Goal: Task Accomplishment & Management: Complete application form

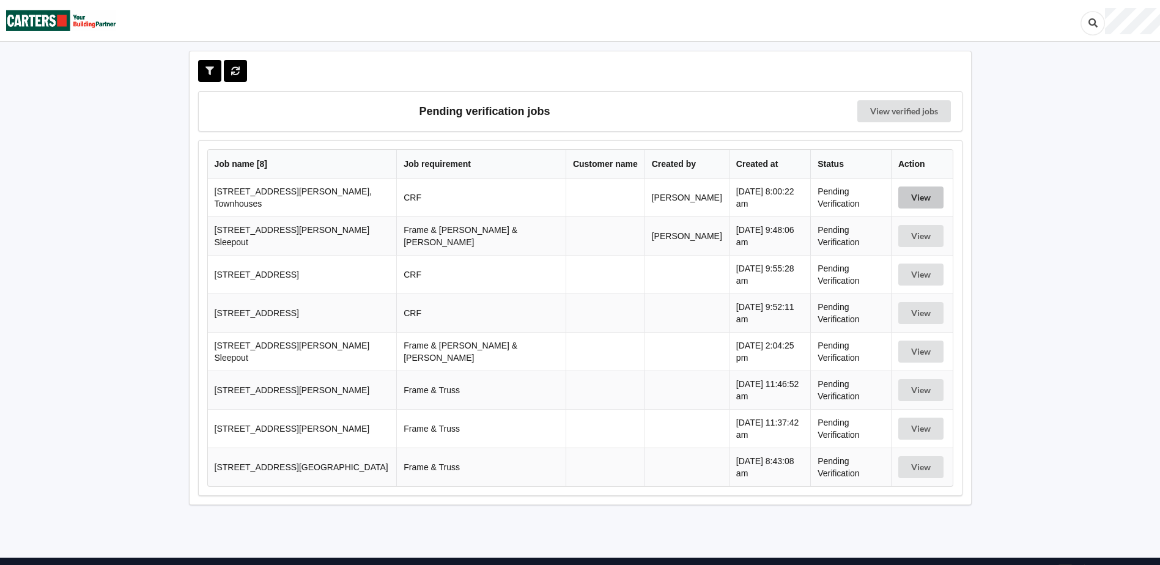
click at [920, 194] on button "View" at bounding box center [920, 198] width 45 height 22
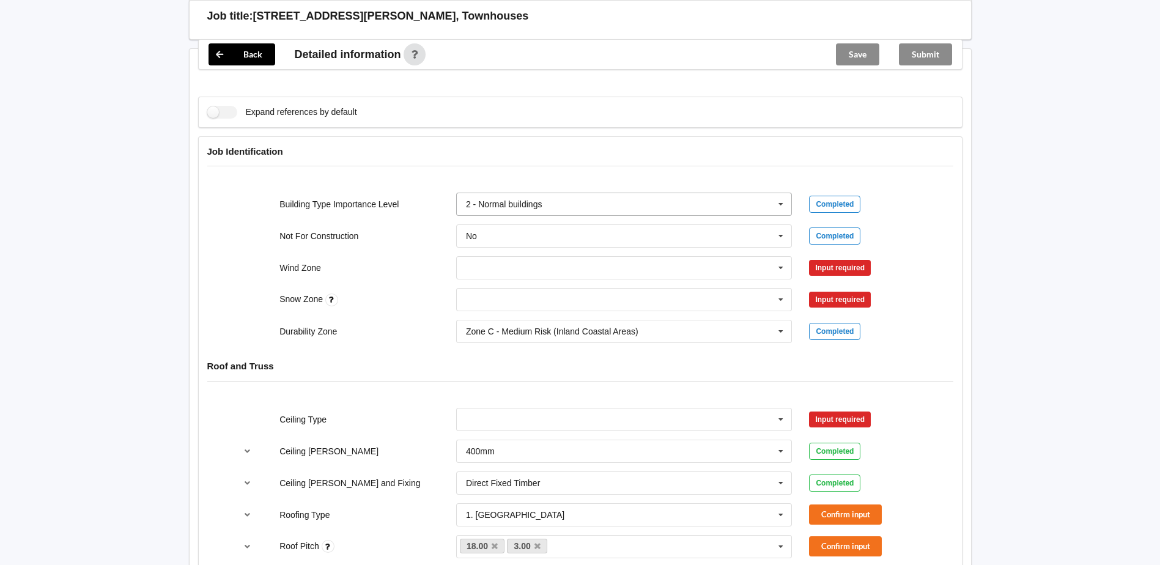
scroll to position [428, 0]
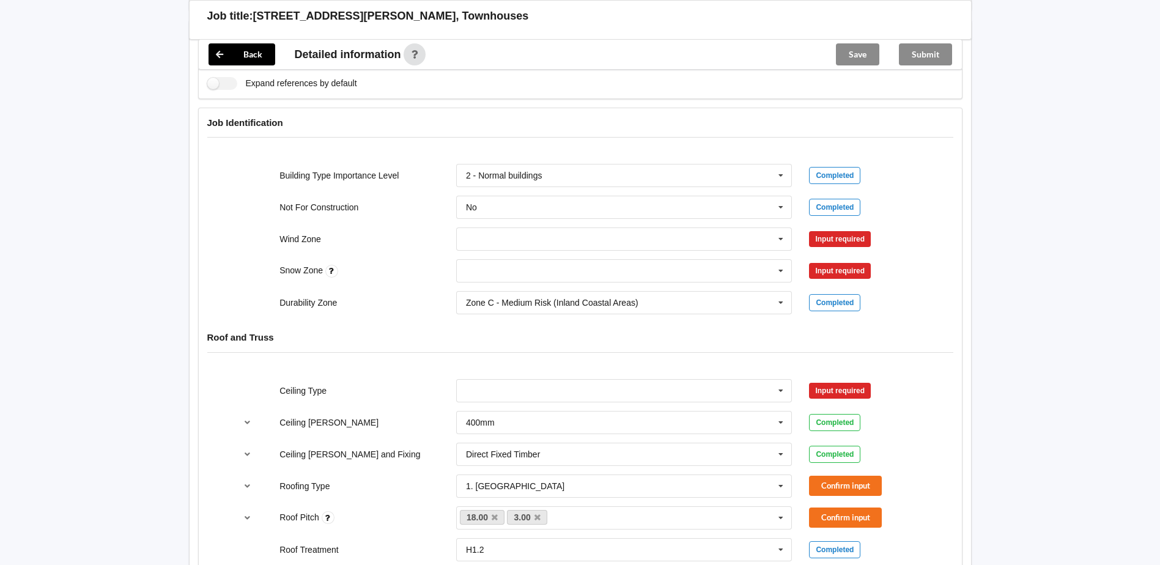
click at [838, 238] on div "Input required" at bounding box center [840, 239] width 62 height 16
click at [782, 238] on icon at bounding box center [781, 239] width 18 height 23
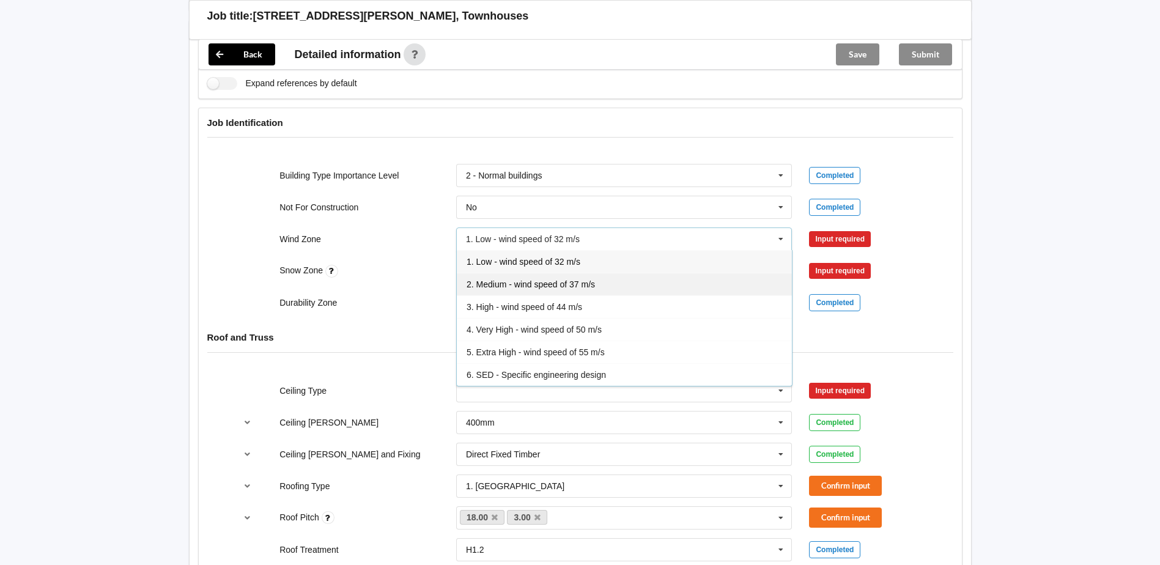
click at [588, 286] on span "2. Medium - wind speed of 37 m/s" at bounding box center [531, 284] width 128 height 10
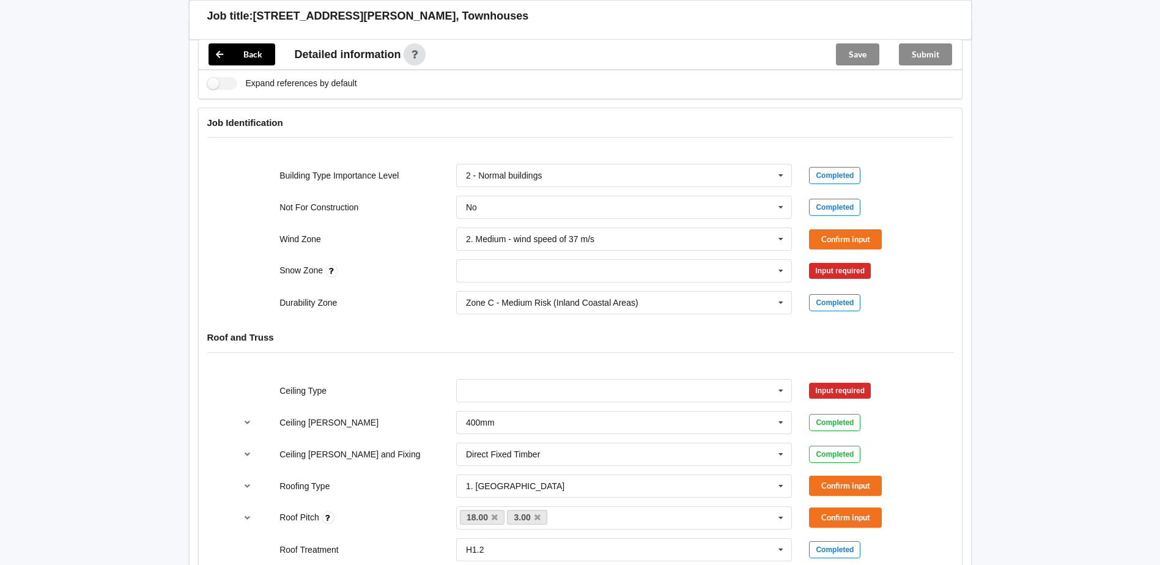
click at [822, 268] on div "Input required" at bounding box center [840, 271] width 62 height 16
click at [837, 235] on button "Confirm input" at bounding box center [845, 239] width 73 height 20
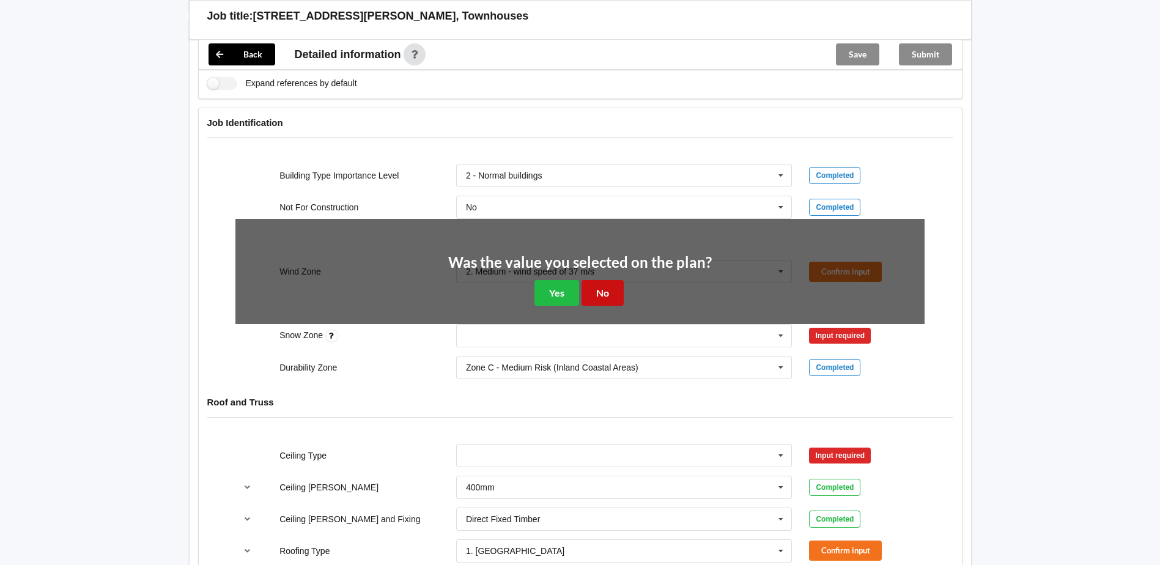
click at [604, 292] on button "No" at bounding box center [603, 292] width 42 height 25
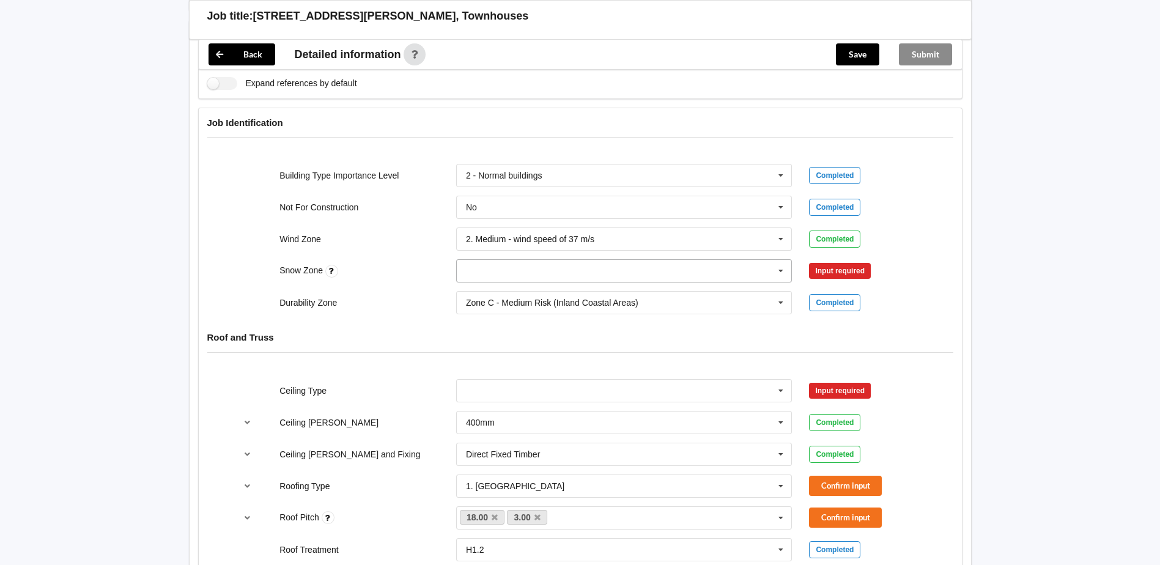
click at [782, 269] on icon at bounding box center [781, 271] width 18 height 23
click at [515, 317] on div "N1" at bounding box center [624, 316] width 335 height 23
click at [835, 268] on button "Confirm input" at bounding box center [845, 271] width 73 height 20
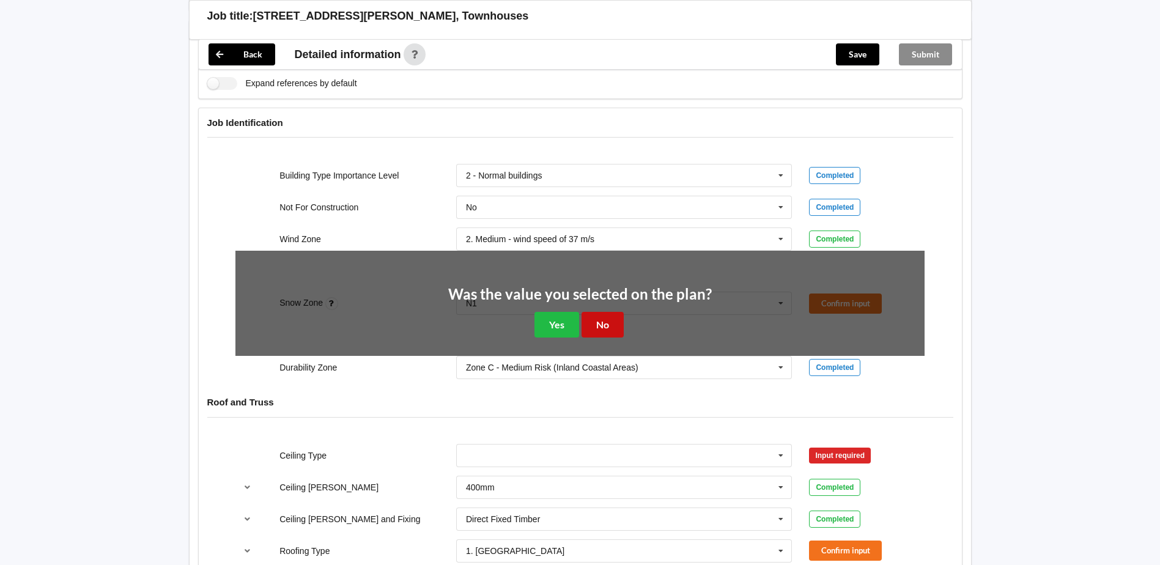
click at [595, 322] on button "No" at bounding box center [603, 324] width 42 height 25
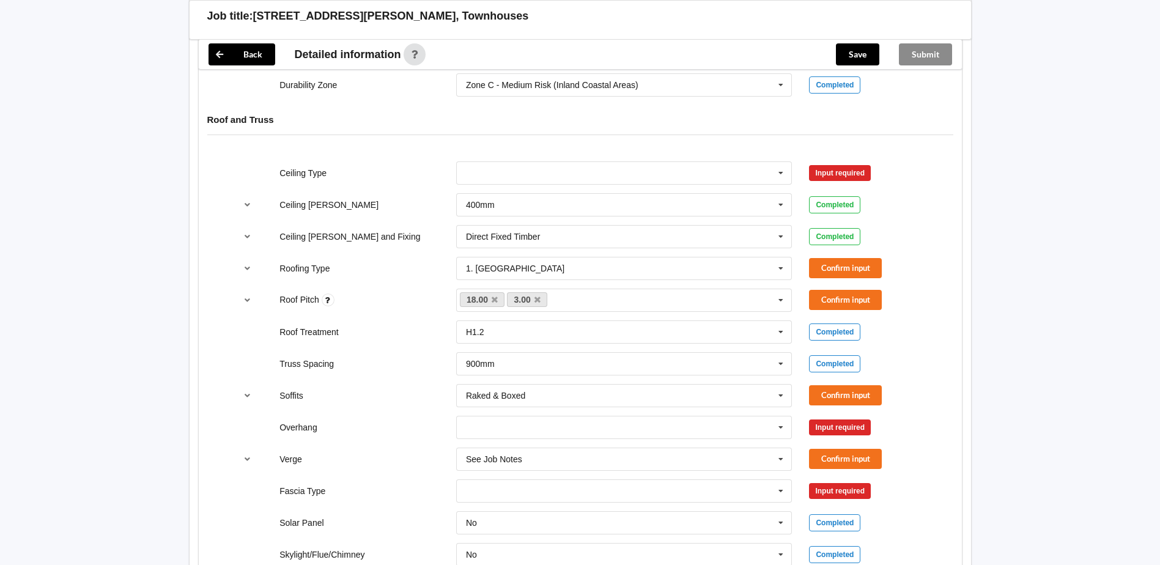
scroll to position [673, 0]
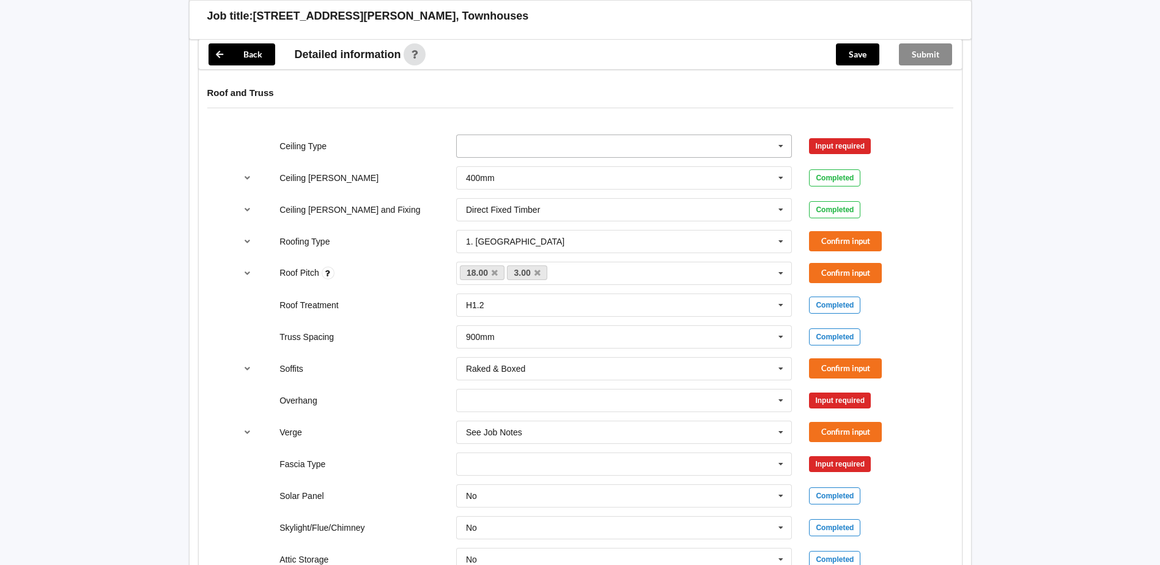
click at [780, 146] on icon at bounding box center [781, 146] width 18 height 23
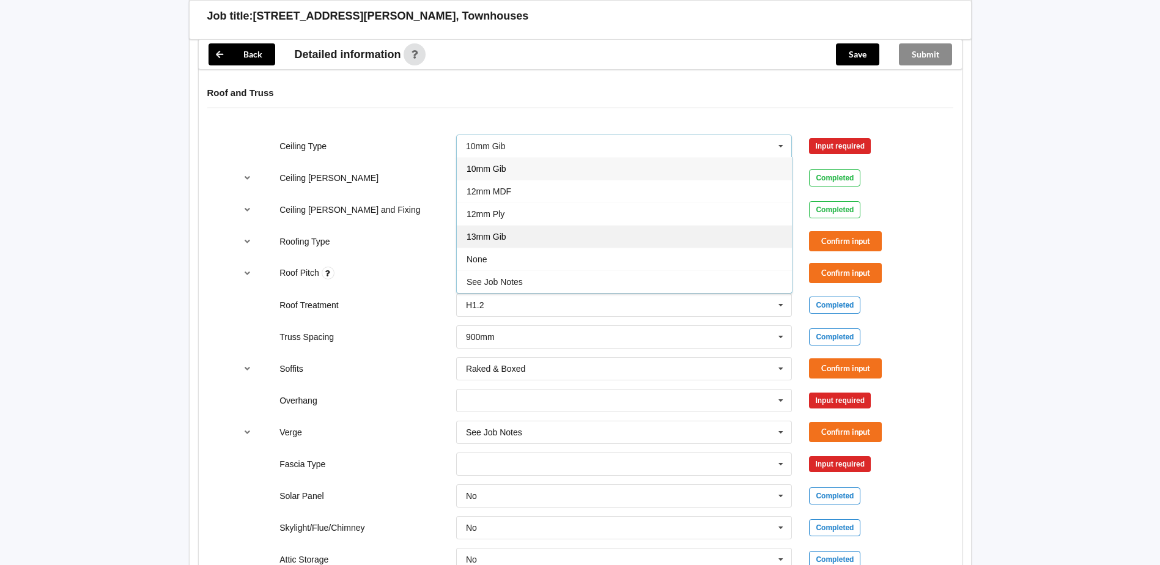
click at [480, 234] on span "13mm Gib" at bounding box center [487, 237] width 40 height 10
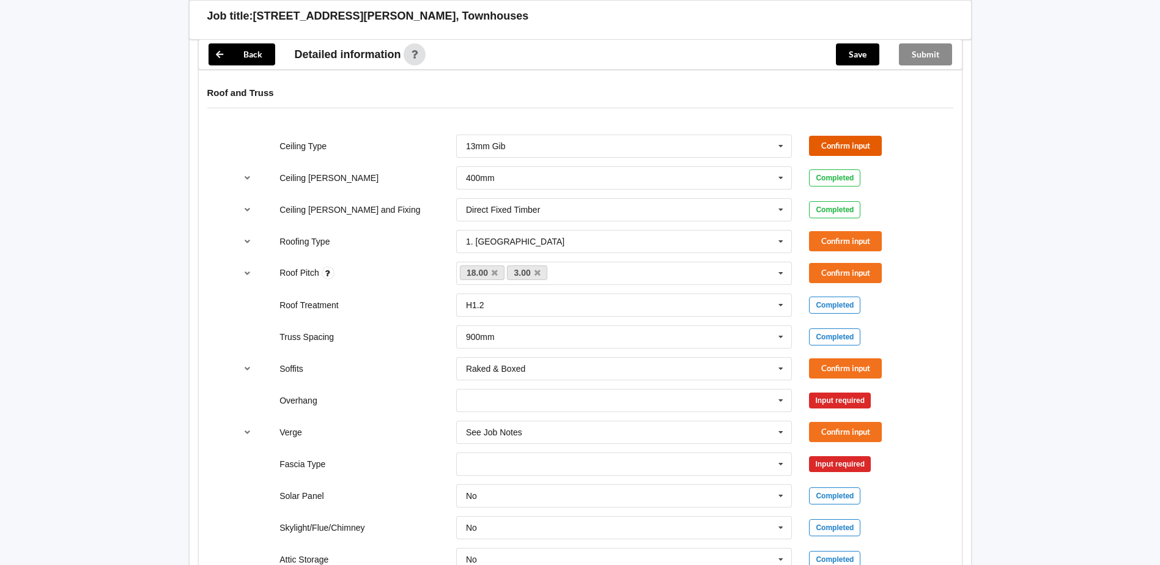
click at [844, 146] on button "Confirm input" at bounding box center [845, 146] width 73 height 20
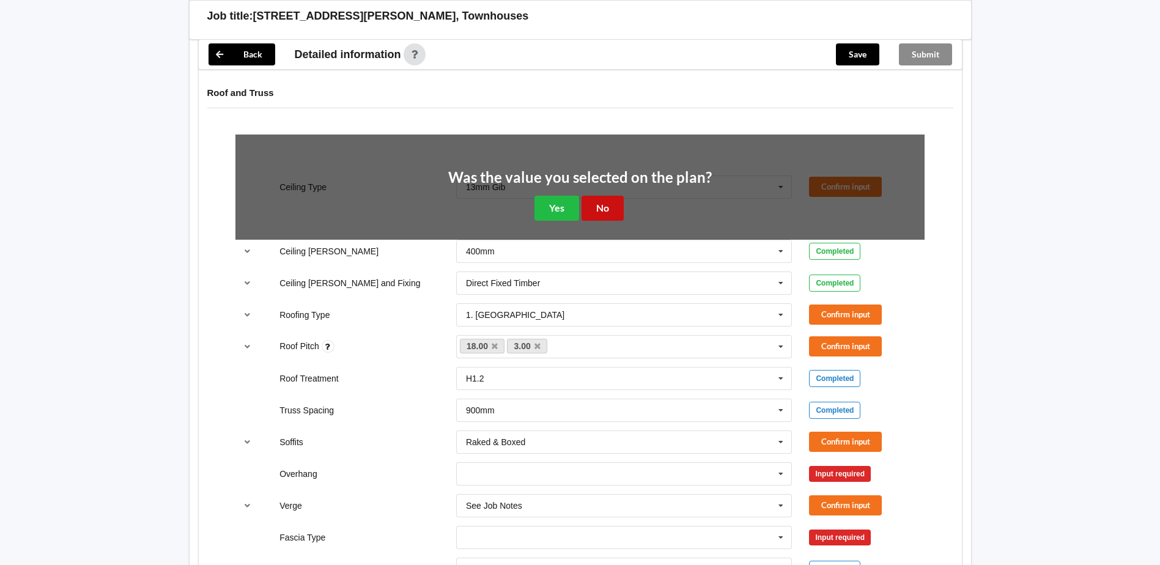
click at [609, 208] on button "No" at bounding box center [603, 208] width 42 height 25
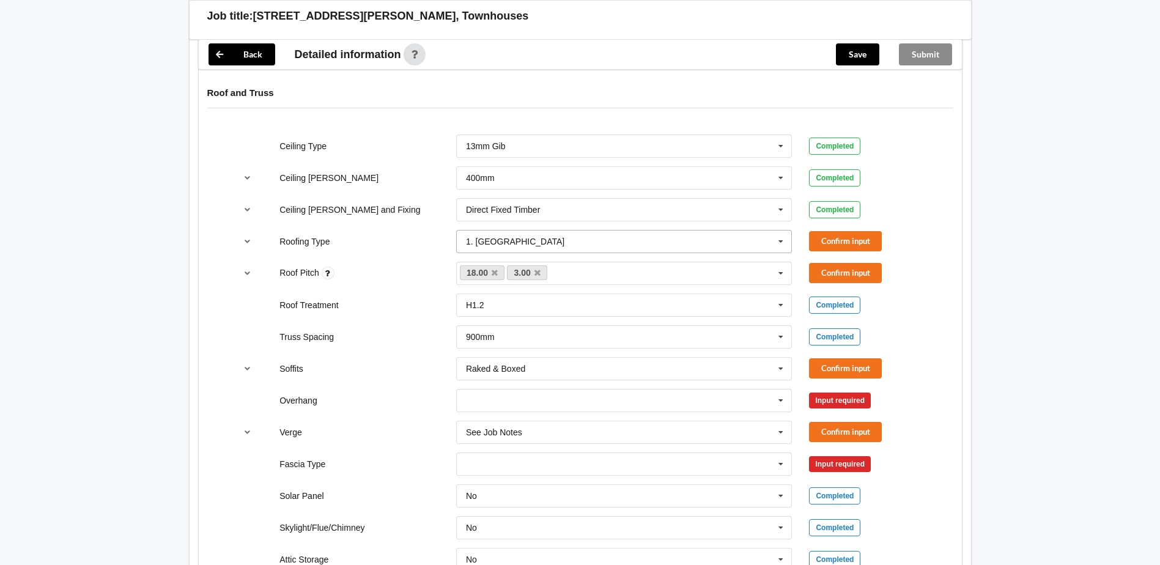
scroll to position [734, 0]
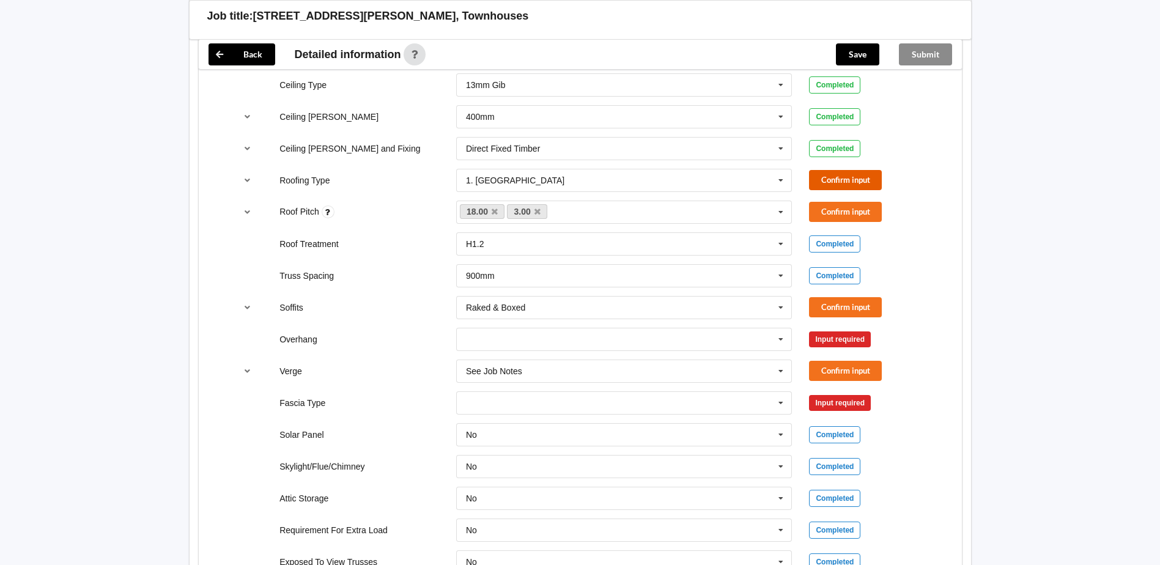
click at [837, 179] on button "Confirm input" at bounding box center [845, 180] width 73 height 20
click at [538, 212] on icon at bounding box center [538, 212] width 6 height 8
click at [830, 210] on button "Confirm input" at bounding box center [845, 212] width 73 height 20
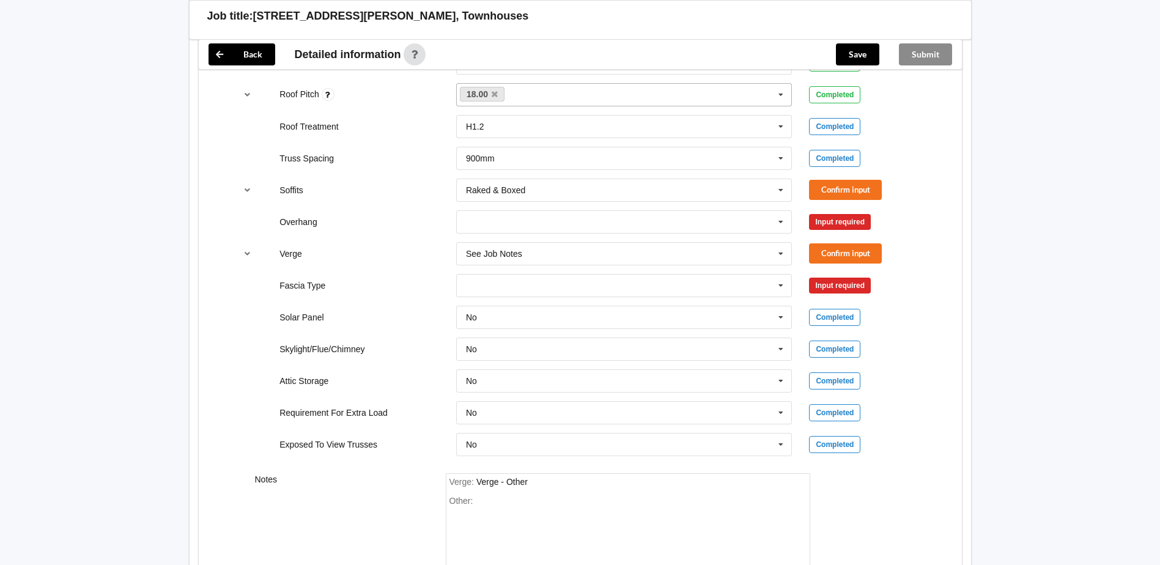
scroll to position [856, 0]
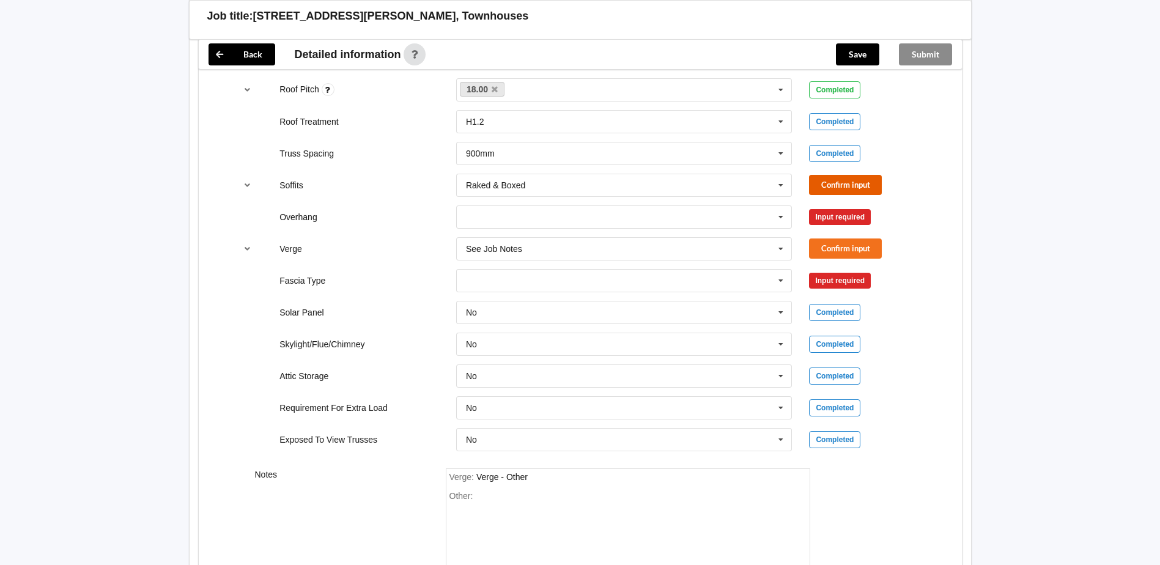
click at [844, 183] on button "Confirm input" at bounding box center [845, 185] width 73 height 20
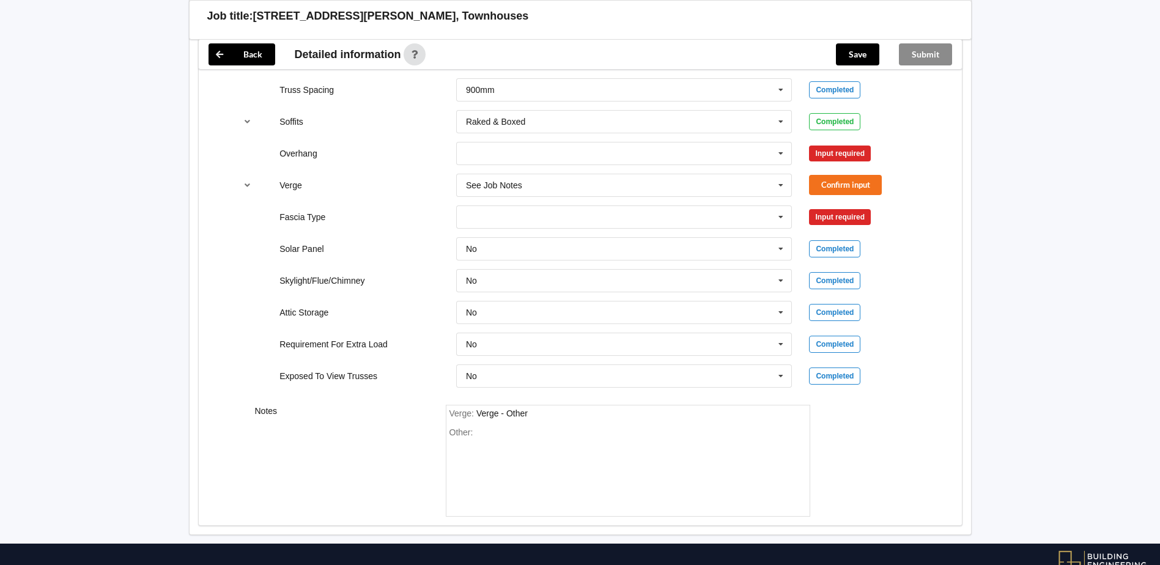
scroll to position [898, 0]
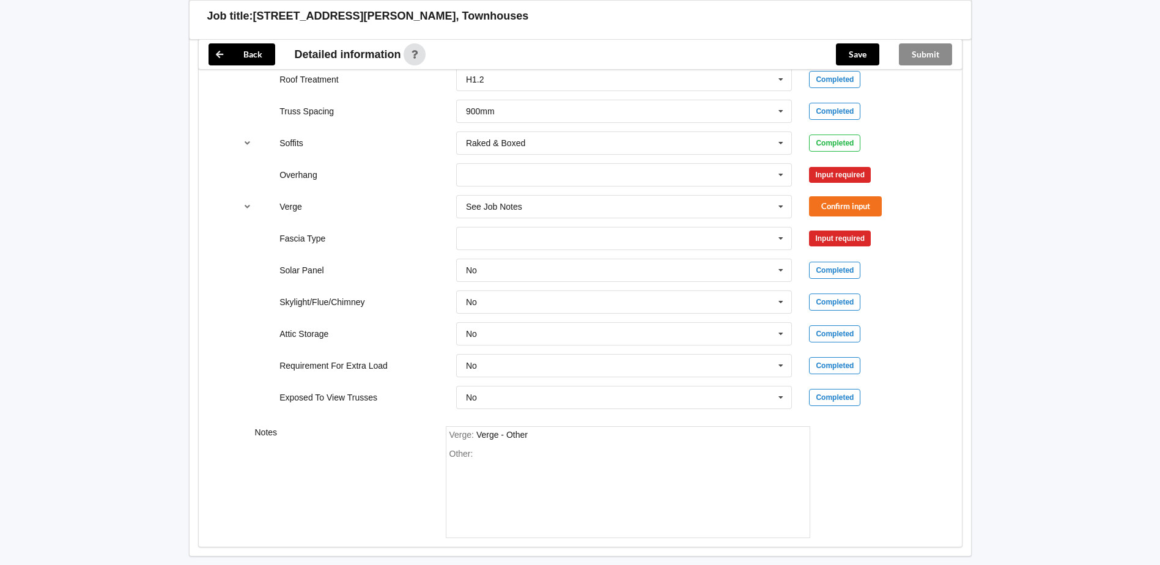
click at [838, 177] on div "Input required" at bounding box center [840, 175] width 62 height 16
click at [779, 174] on icon at bounding box center [781, 175] width 18 height 23
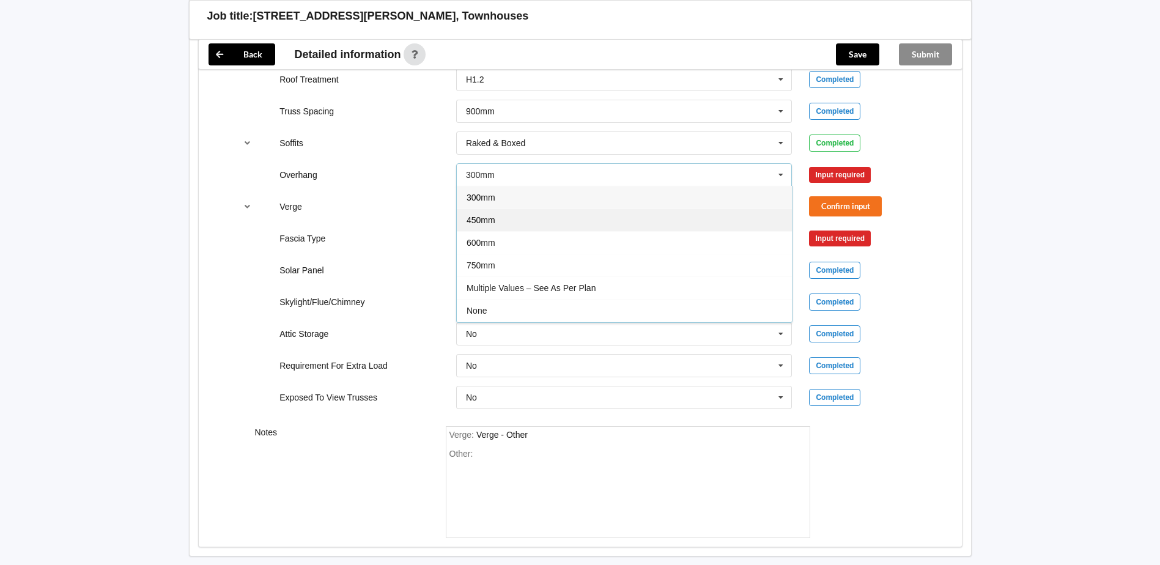
click at [520, 218] on div "450mm" at bounding box center [624, 220] width 335 height 23
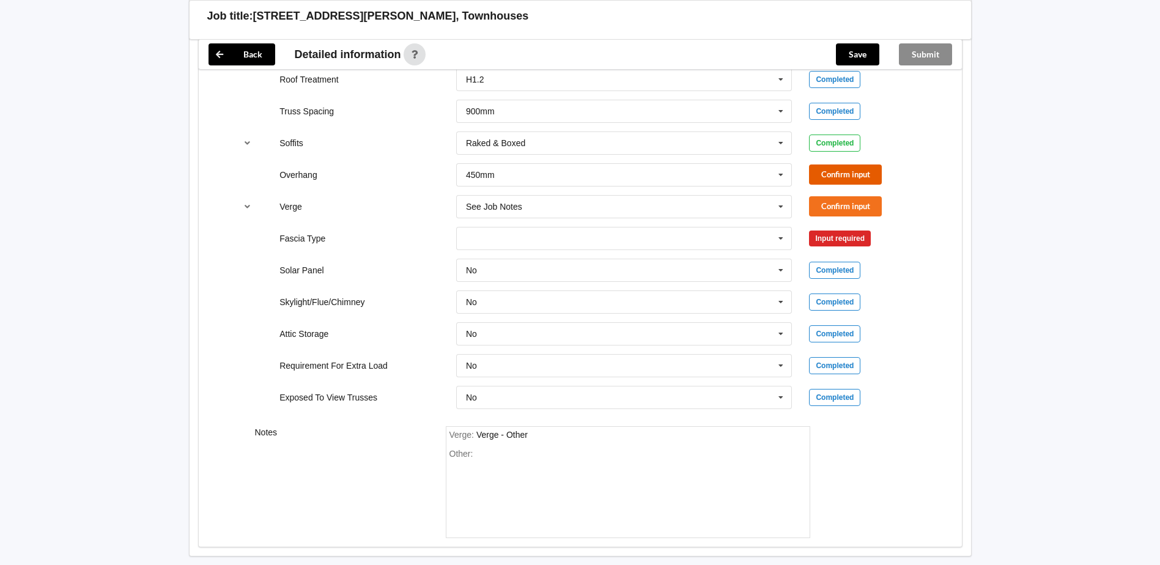
click at [847, 169] on button "Confirm input" at bounding box center [845, 175] width 73 height 20
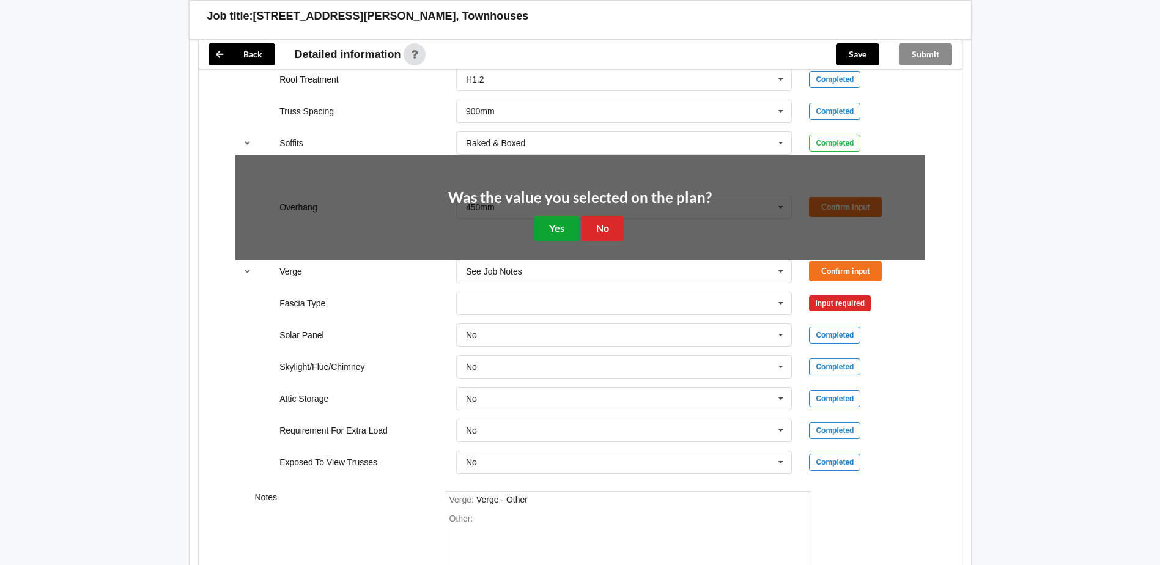
click at [558, 231] on button "Yes" at bounding box center [557, 228] width 45 height 25
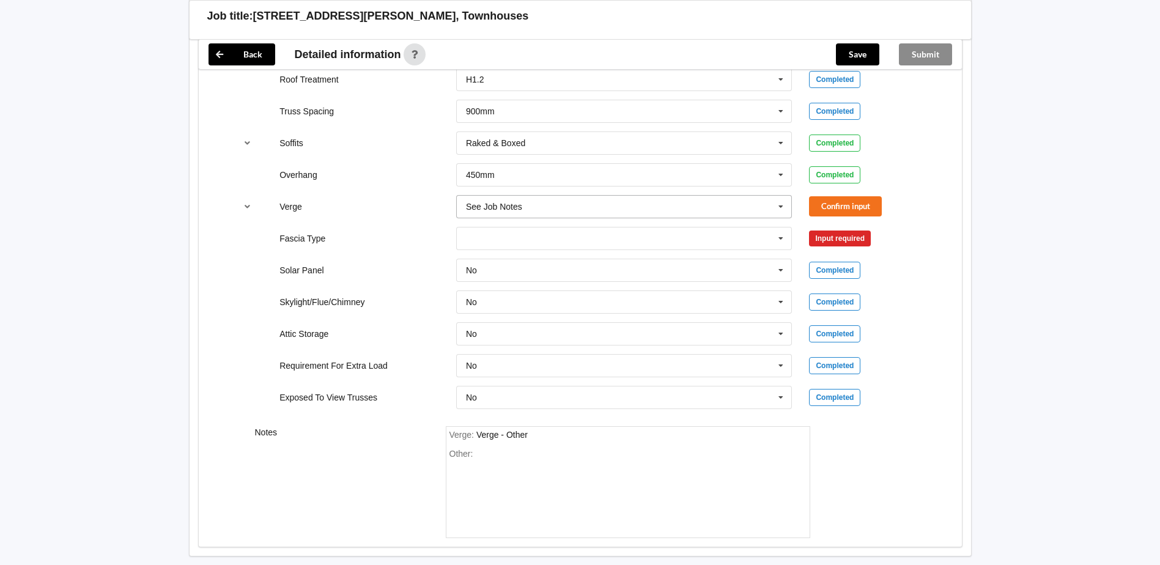
click at [779, 205] on icon at bounding box center [781, 207] width 18 height 23
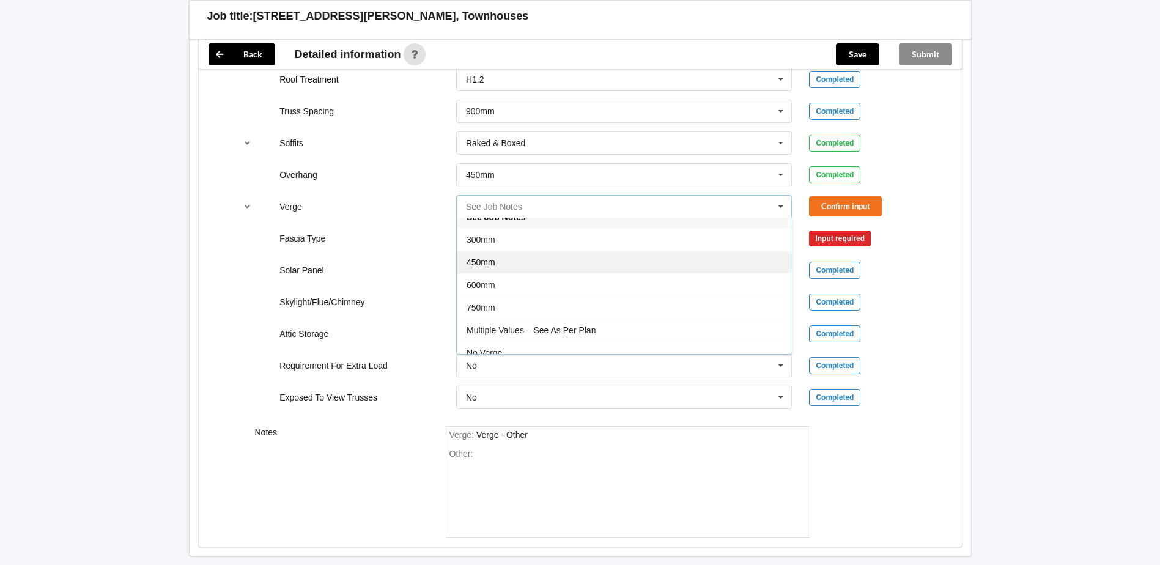
scroll to position [22, 0]
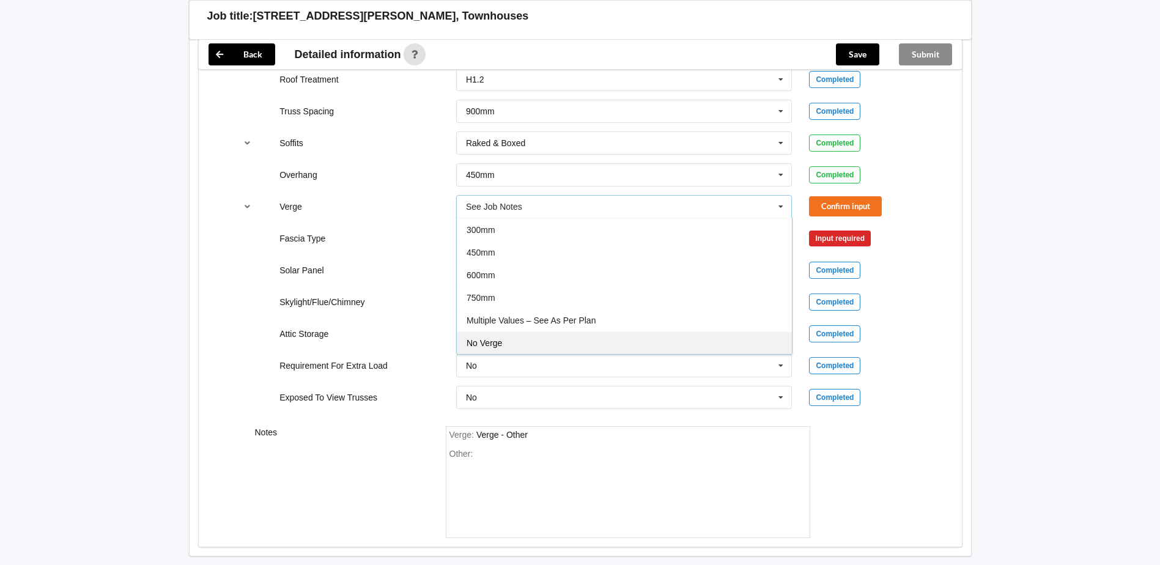
click at [491, 344] on span "No Verge" at bounding box center [484, 343] width 35 height 10
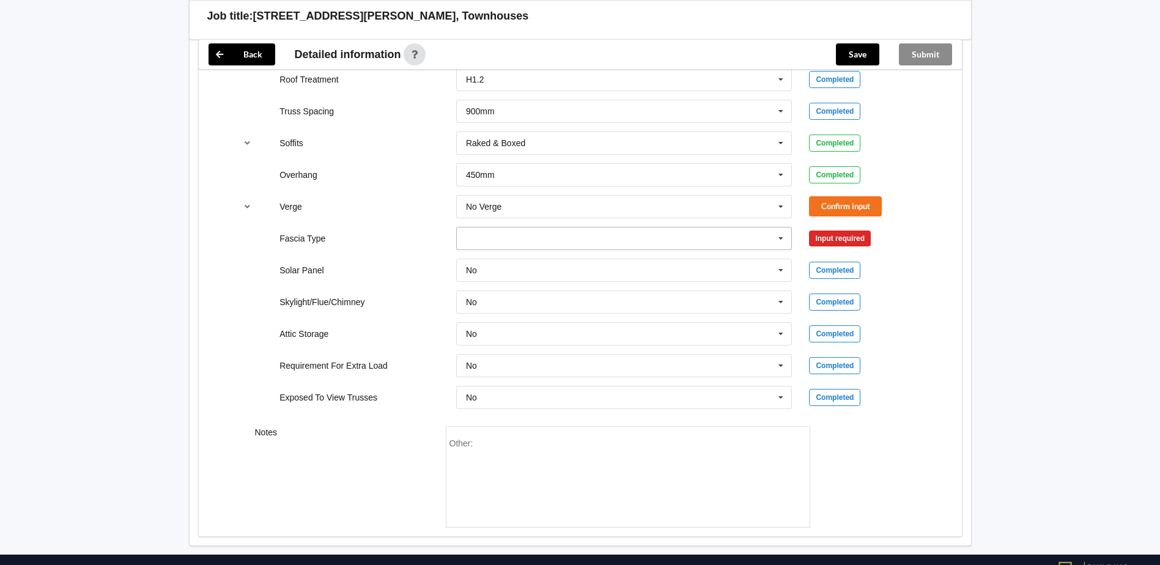
click at [785, 237] on icon at bounding box center [781, 239] width 18 height 23
click at [781, 236] on icon at bounding box center [781, 239] width 18 height 23
click at [781, 237] on icon at bounding box center [781, 239] width 18 height 23
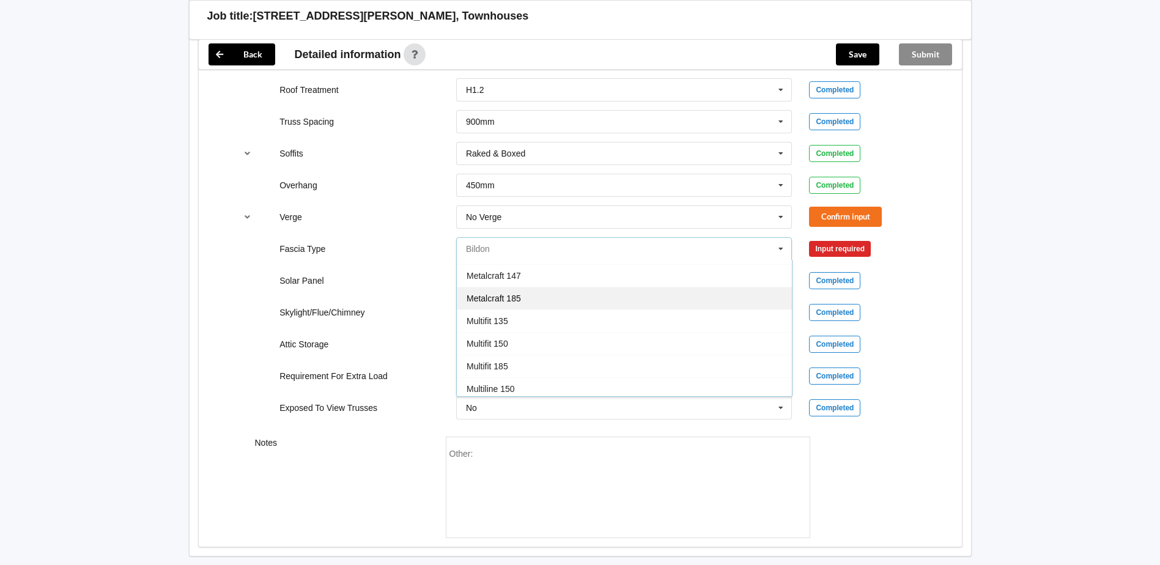
scroll to position [306, 0]
click at [478, 302] on span "Multifit 185" at bounding box center [488, 305] width 42 height 10
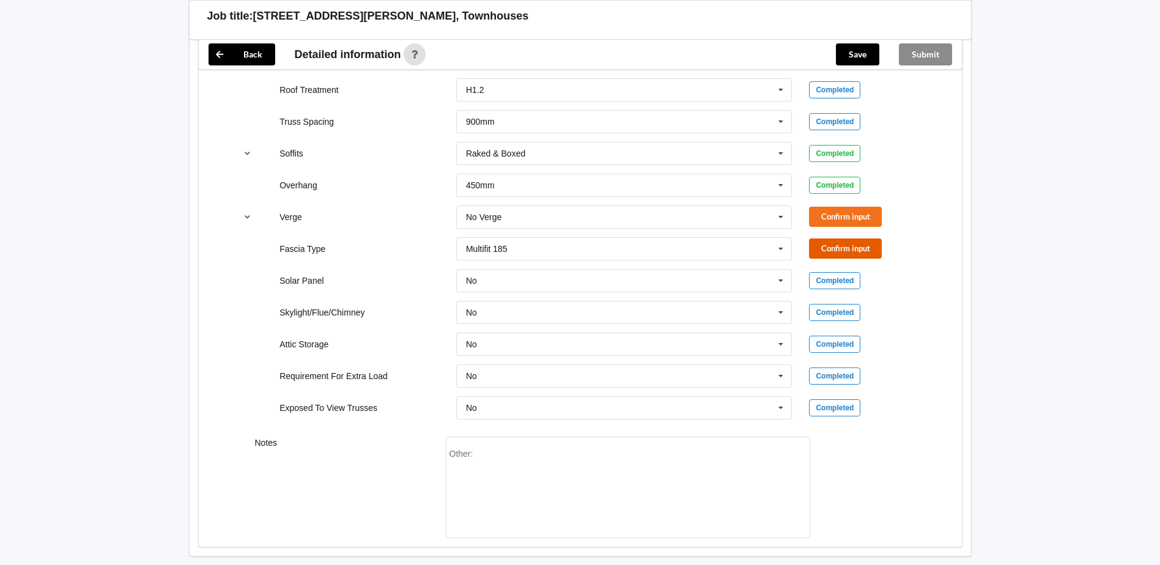
click at [848, 247] on button "Confirm input" at bounding box center [845, 249] width 73 height 20
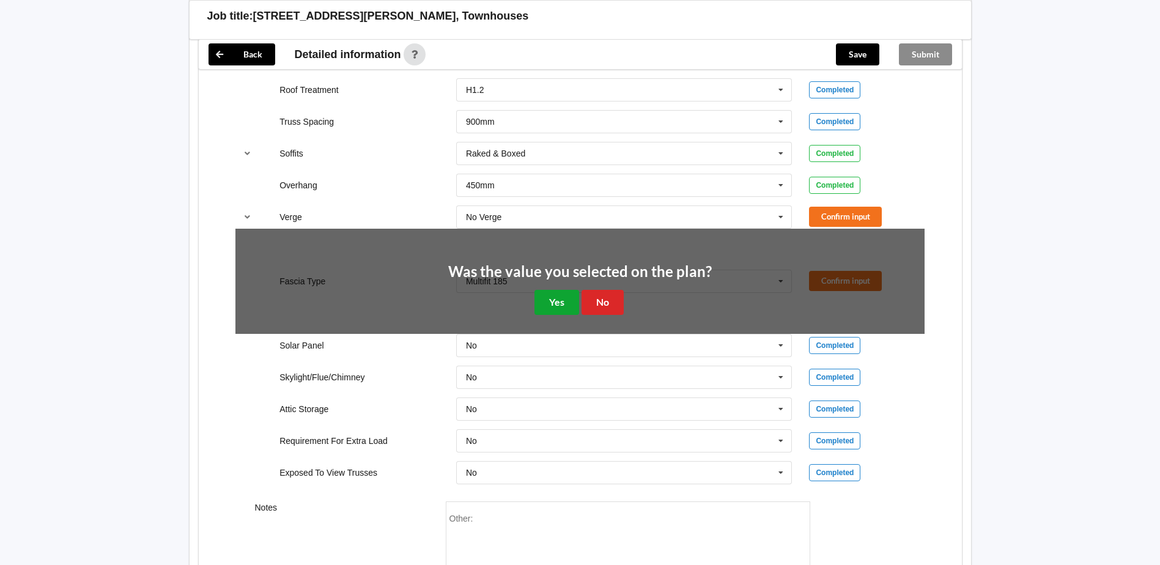
click at [559, 302] on button "Yes" at bounding box center [557, 302] width 45 height 25
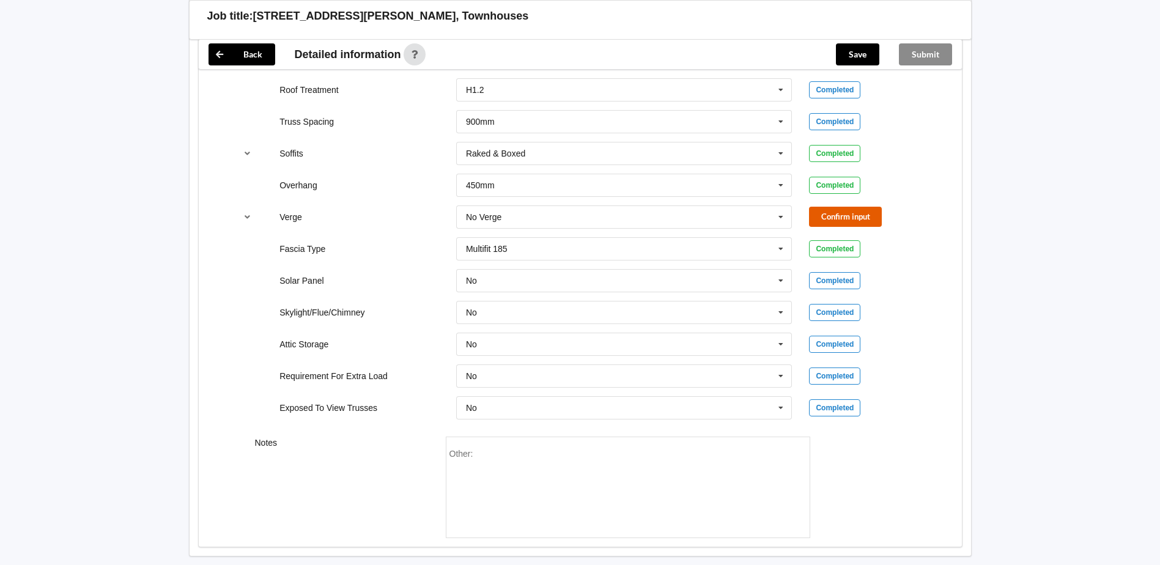
click at [862, 216] on button "Confirm input" at bounding box center [845, 217] width 73 height 20
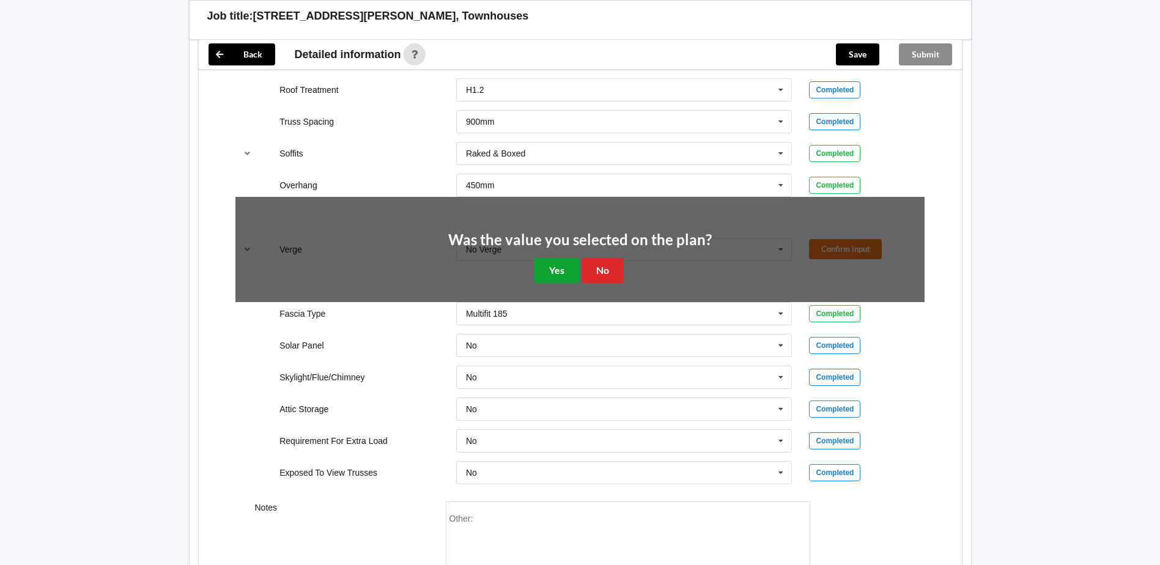
click at [547, 266] on button "Yes" at bounding box center [557, 270] width 45 height 25
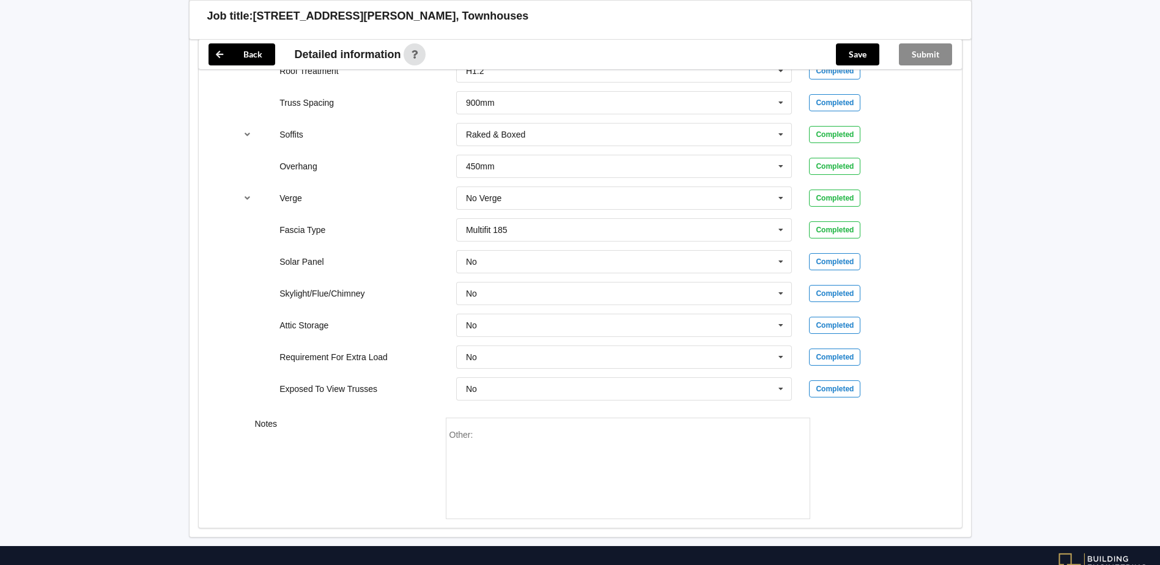
scroll to position [888, 0]
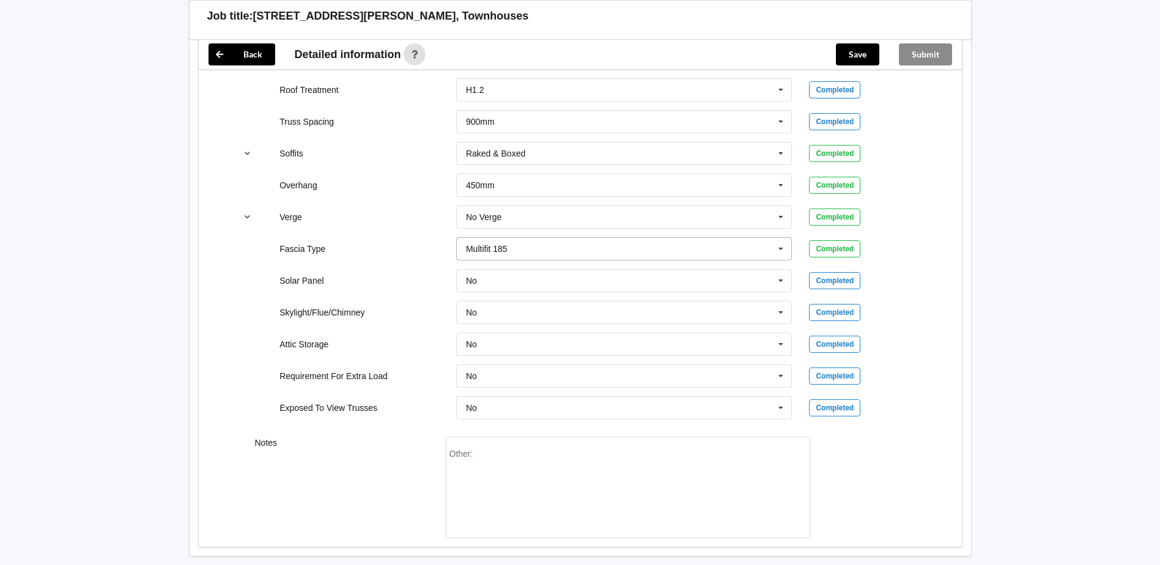
click at [780, 246] on icon at bounding box center [781, 249] width 18 height 23
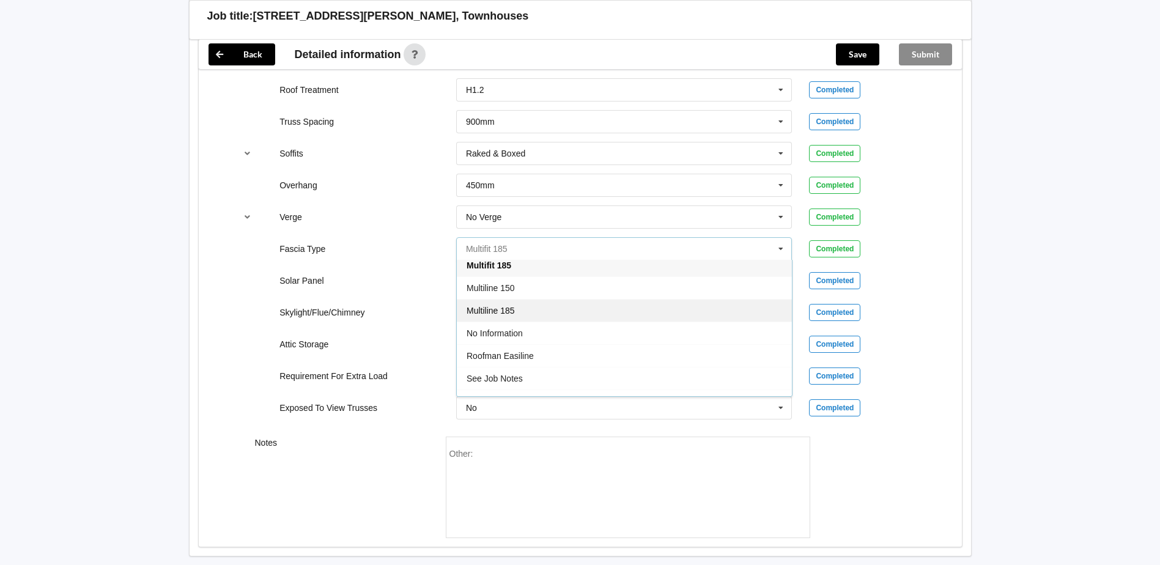
scroll to position [407, 0]
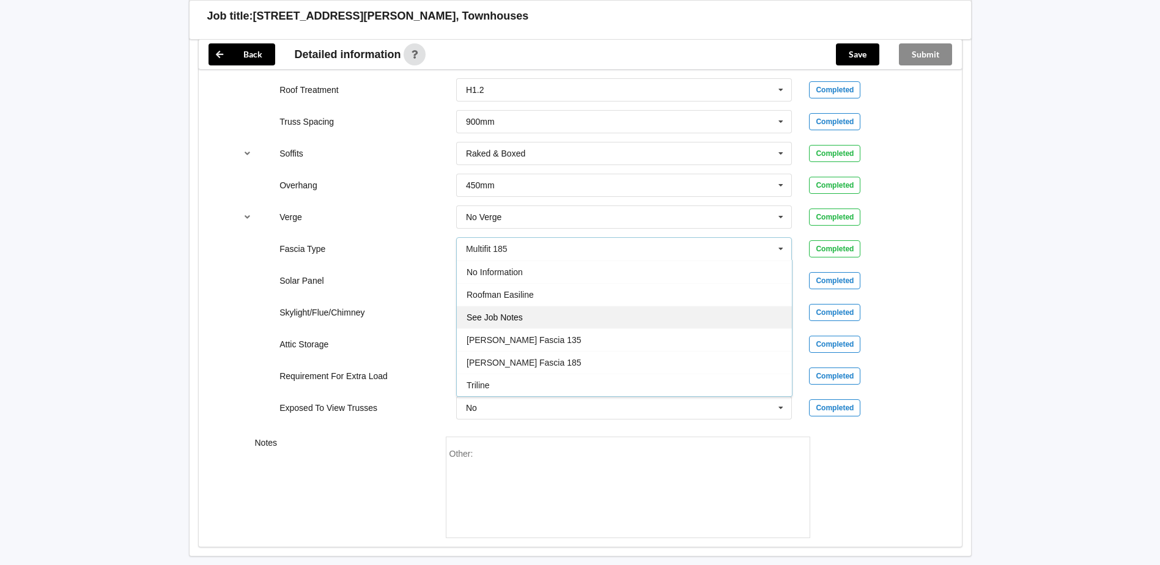
click at [511, 317] on span "See Job Notes" at bounding box center [495, 318] width 56 height 10
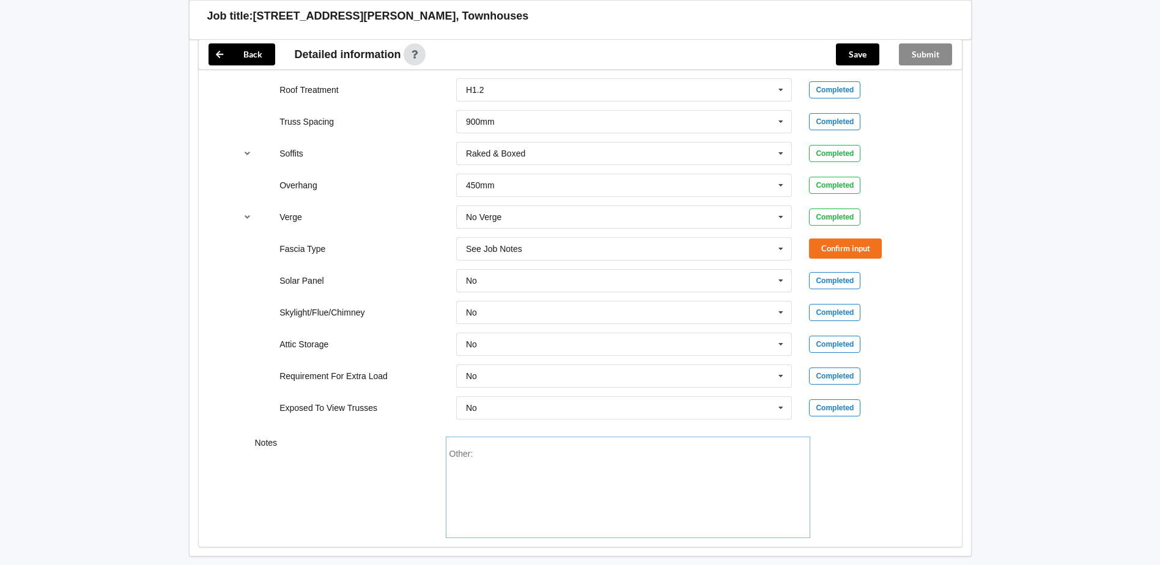
click at [481, 449] on div "Other:" at bounding box center [627, 492] width 357 height 86
click at [864, 246] on button "Confirm input" at bounding box center [845, 249] width 73 height 20
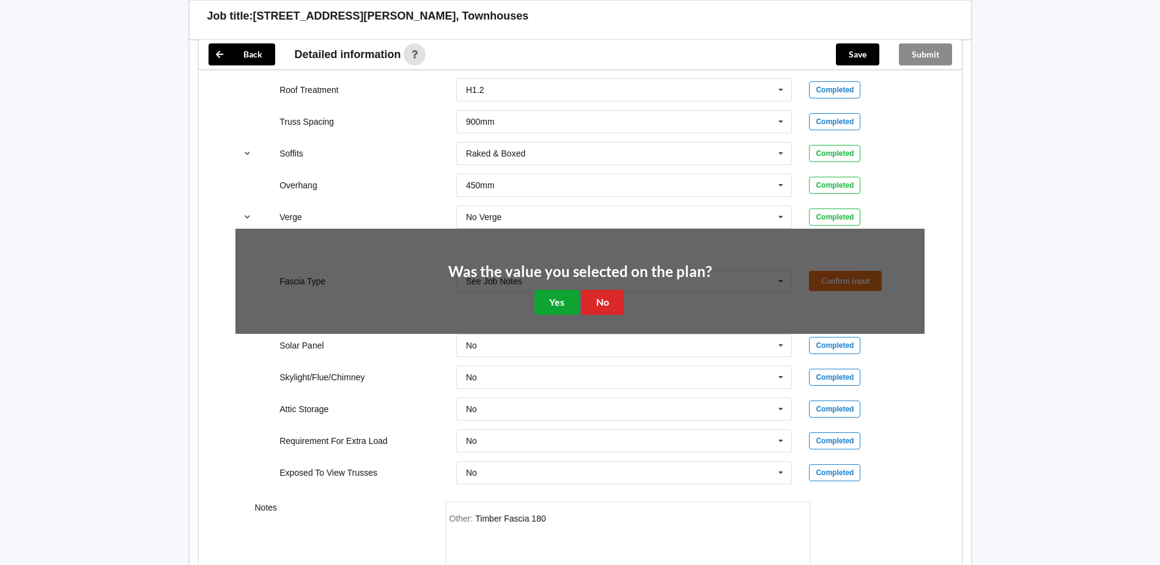
click at [555, 293] on button "Yes" at bounding box center [557, 302] width 45 height 25
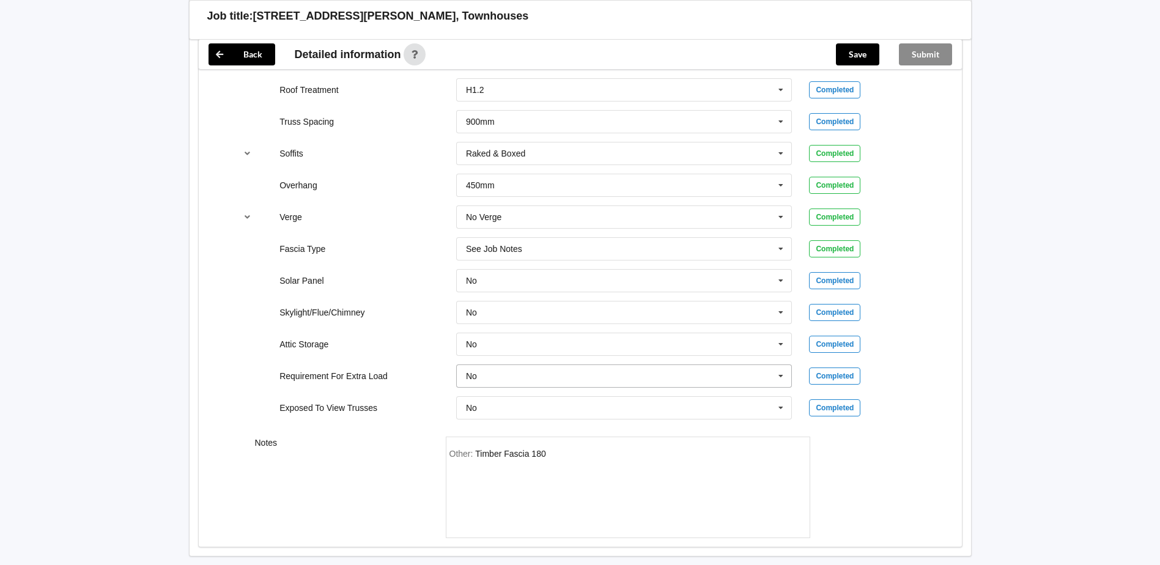
click at [782, 375] on icon at bounding box center [781, 376] width 18 height 23
click at [479, 421] on span "Yes" at bounding box center [474, 421] width 14 height 10
click at [837, 375] on button "Confirm input" at bounding box center [845, 376] width 73 height 20
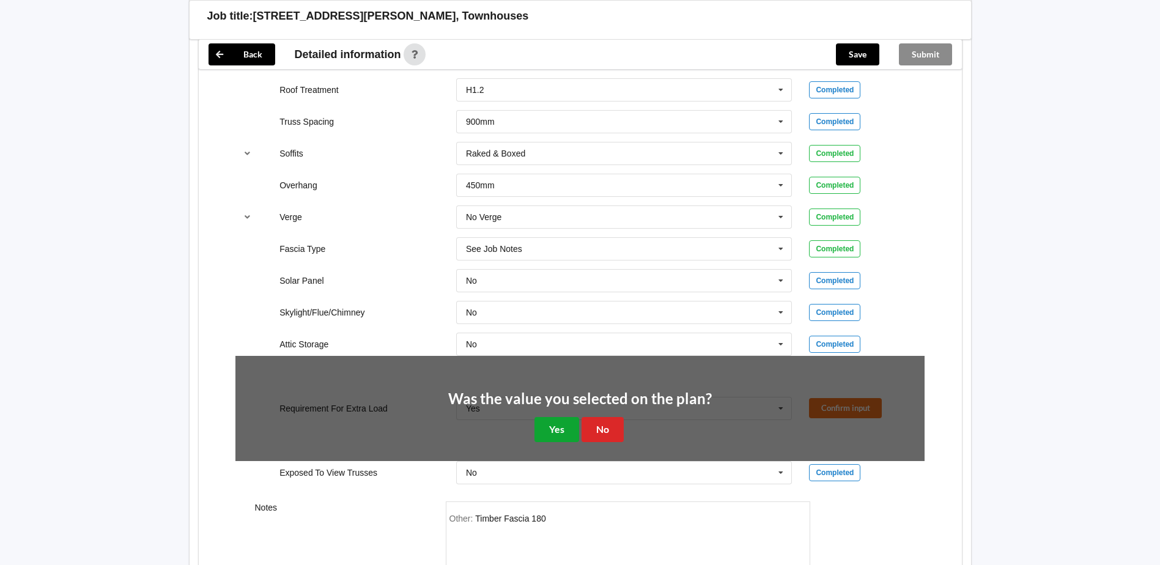
click at [553, 431] on button "Yes" at bounding box center [557, 429] width 45 height 25
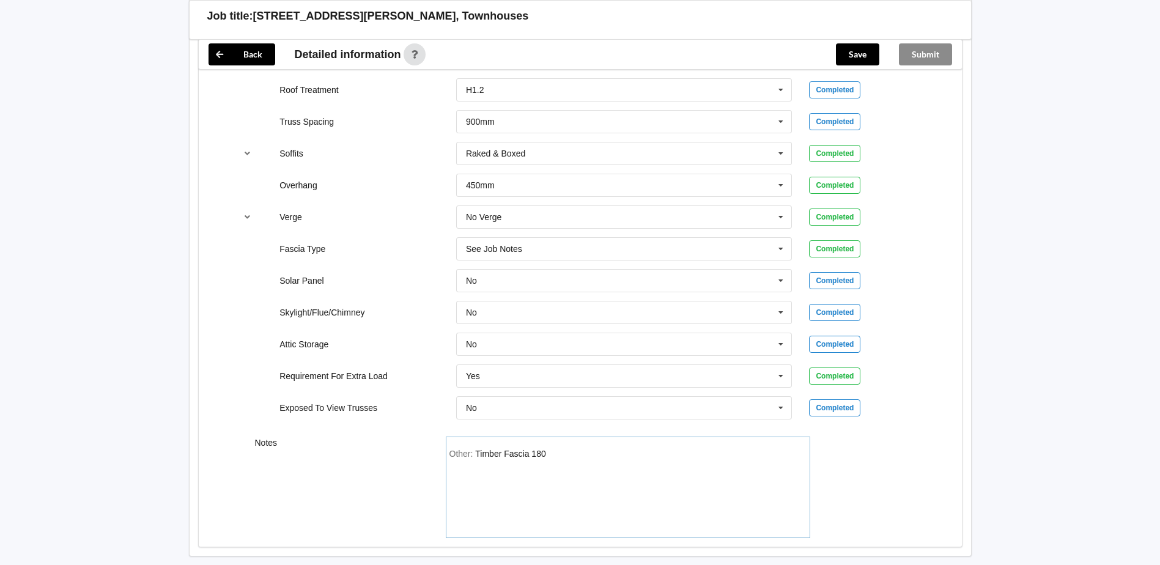
click at [553, 450] on div "Other: Timber Fascia 180" at bounding box center [627, 492] width 357 height 86
click at [449, 462] on div "Other: Timber Fascia 180 Solar Tubes on plan FYI" at bounding box center [627, 492] width 357 height 86
click at [585, 462] on div "Other: Timber Fascia 180 Solar Tubes on plan FYI" at bounding box center [627, 492] width 357 height 86
click at [782, 369] on icon at bounding box center [781, 376] width 18 height 23
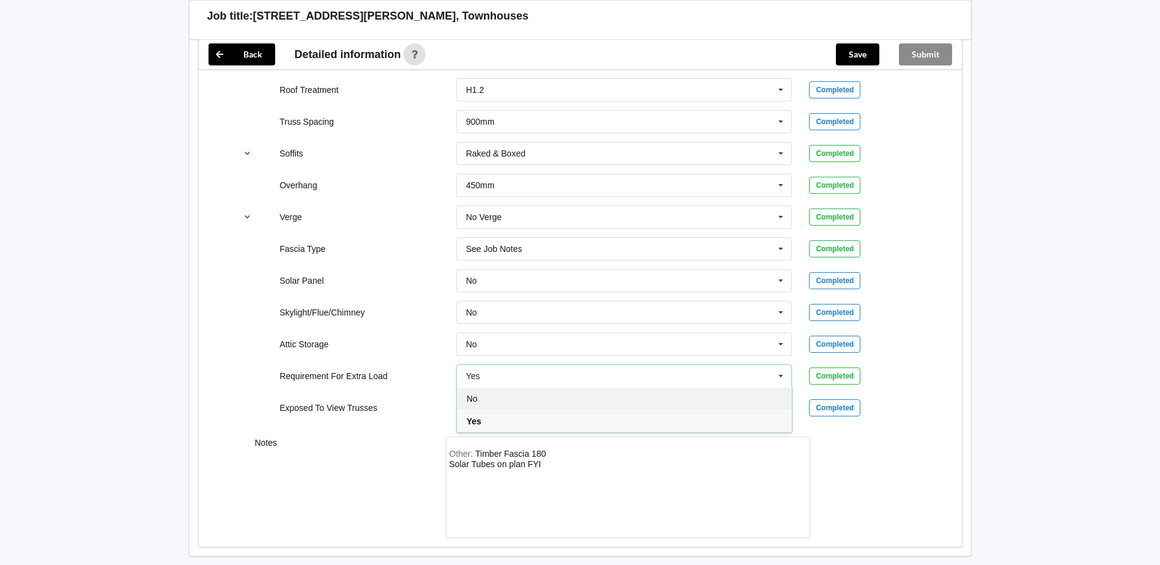
click at [512, 402] on div "No" at bounding box center [624, 398] width 335 height 23
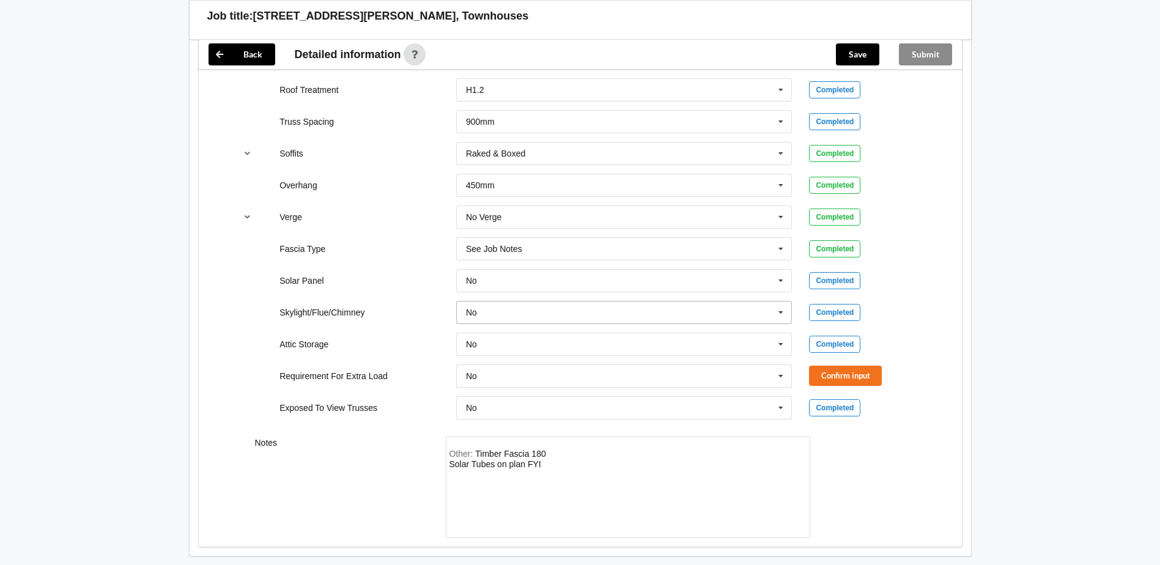
click at [780, 312] on icon at bounding box center [781, 313] width 18 height 23
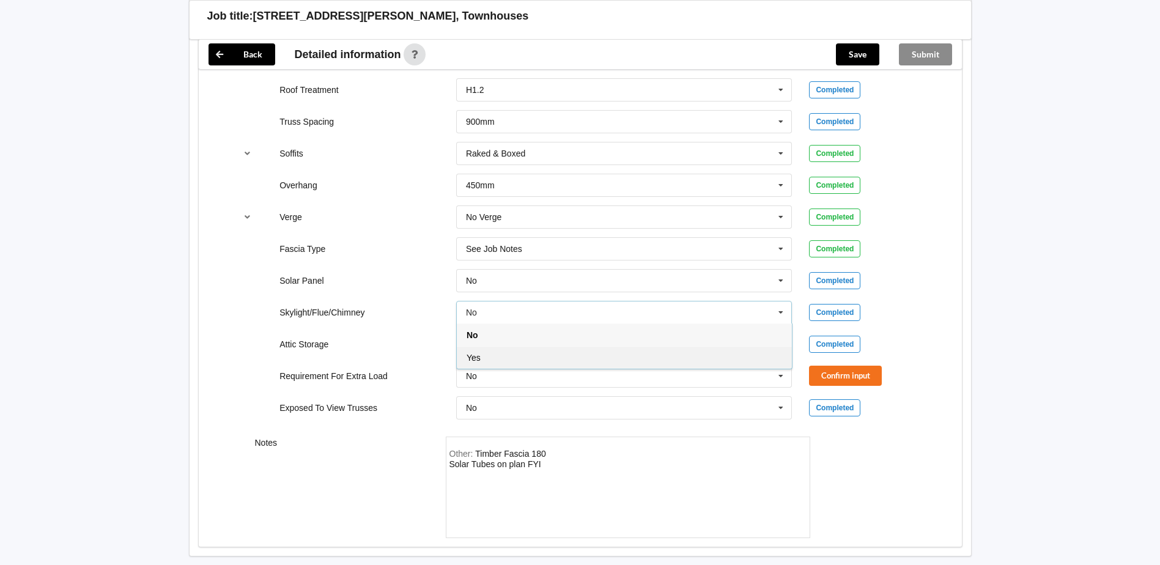
click at [472, 355] on span "Yes" at bounding box center [474, 358] width 14 height 10
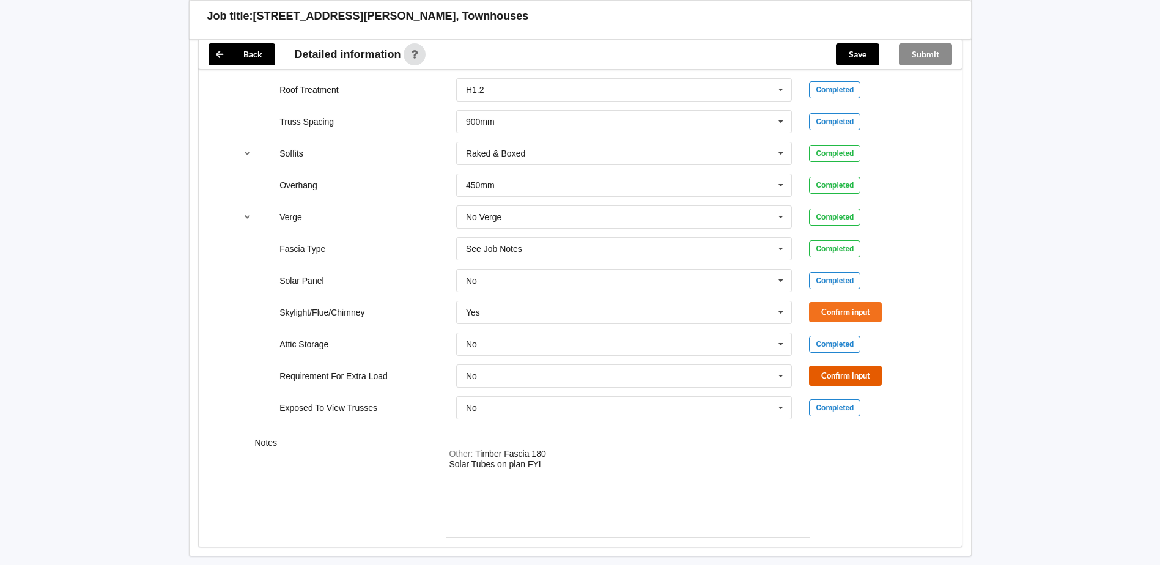
click at [843, 374] on button "Confirm input" at bounding box center [845, 376] width 73 height 20
click at [838, 308] on button "Confirm input" at bounding box center [845, 312] width 73 height 20
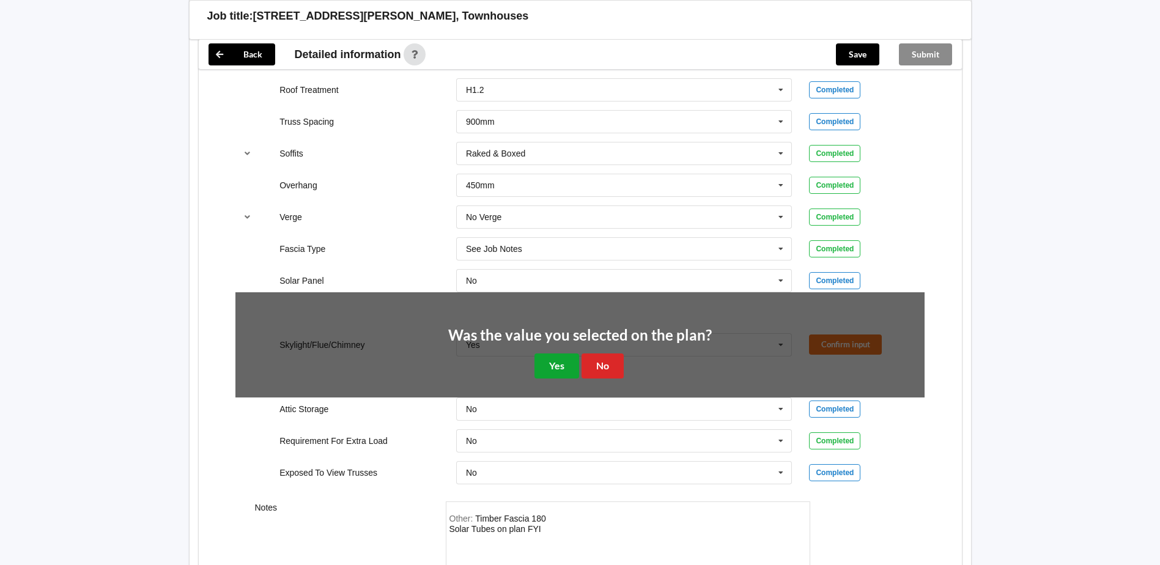
click at [558, 364] on button "Yes" at bounding box center [557, 365] width 45 height 25
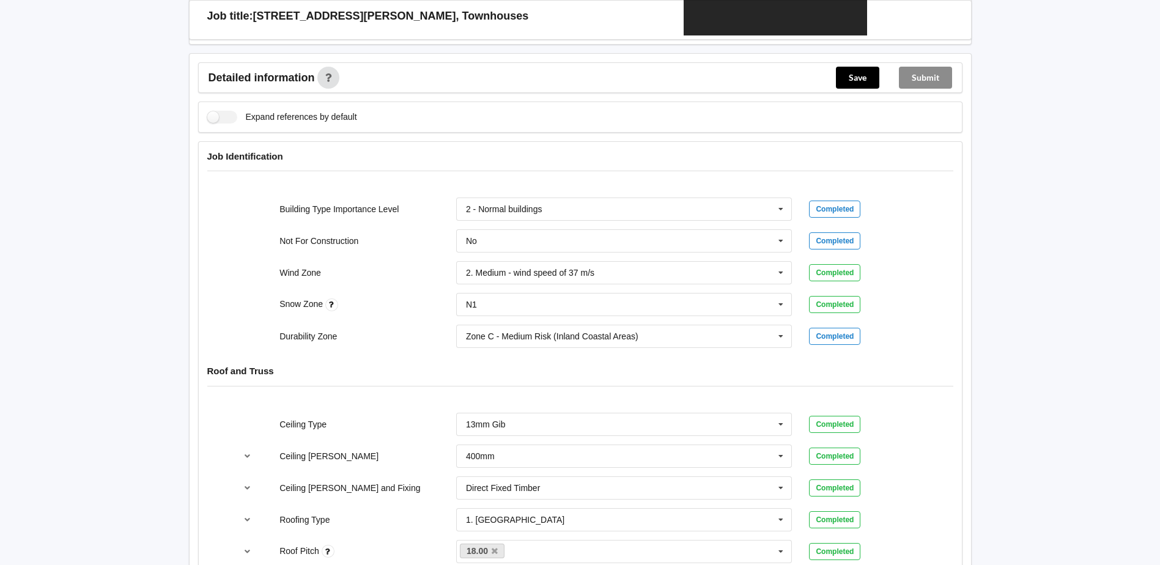
scroll to position [154, 0]
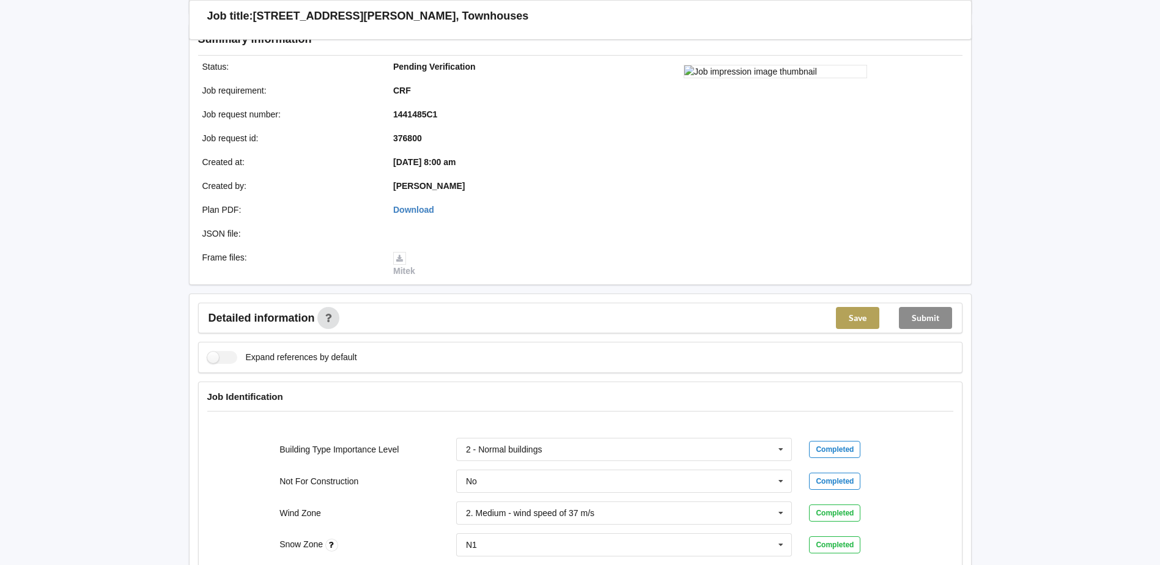
click at [853, 316] on button "Save" at bounding box center [857, 318] width 43 height 22
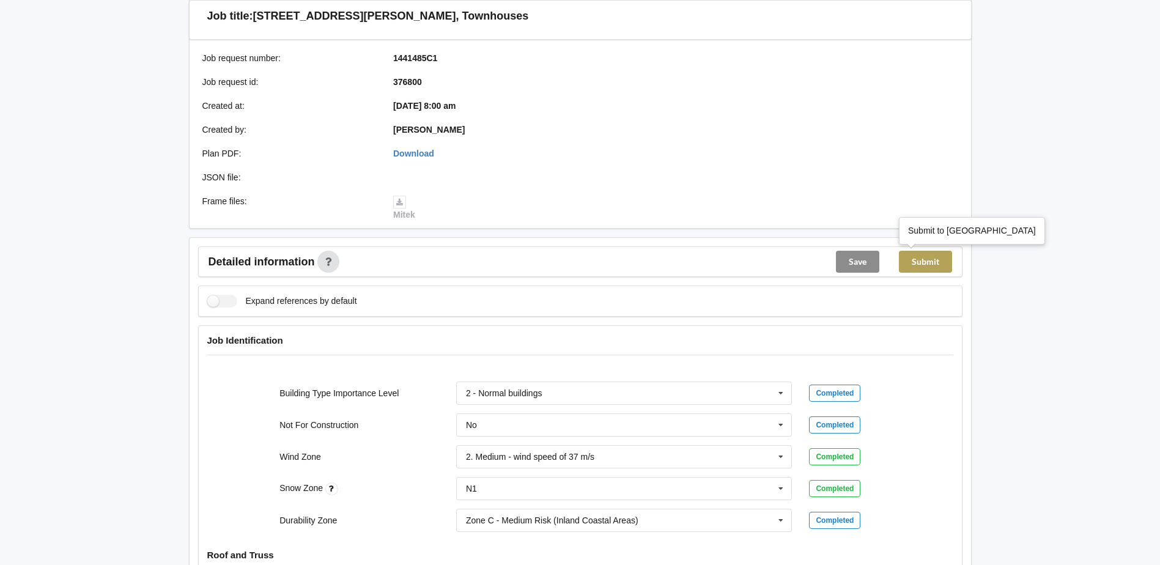
click at [928, 260] on button "Submit" at bounding box center [925, 262] width 53 height 22
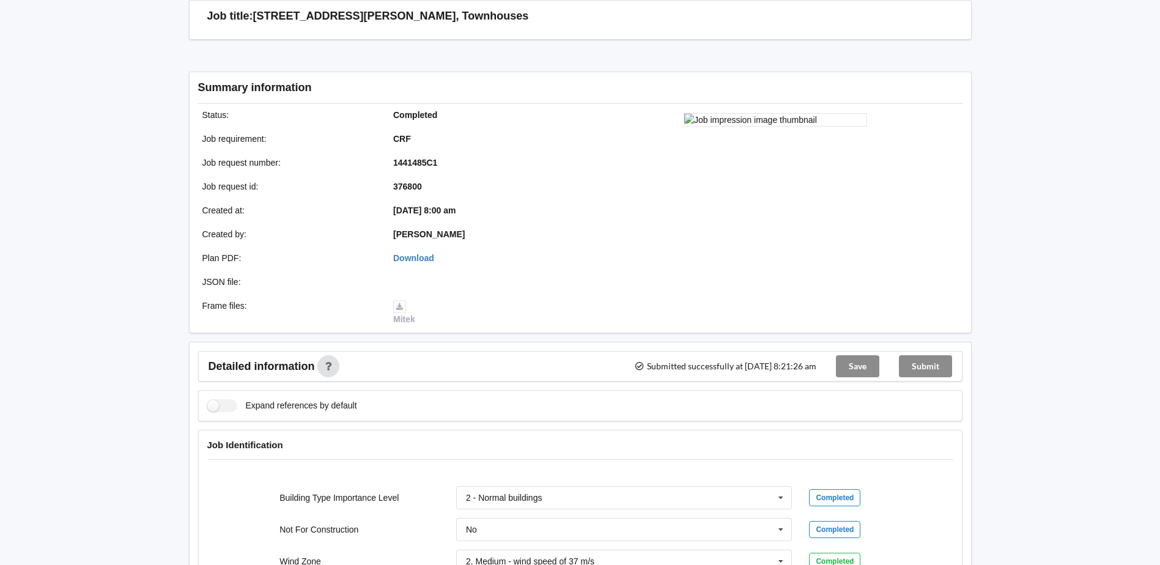
scroll to position [0, 0]
